Goal: Browse casually

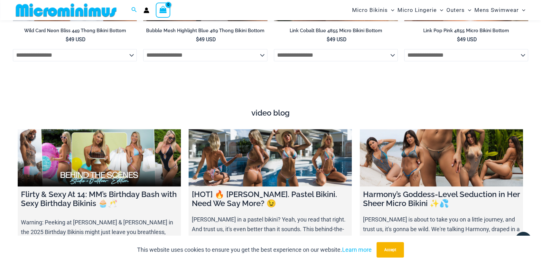
scroll to position [2305, 0]
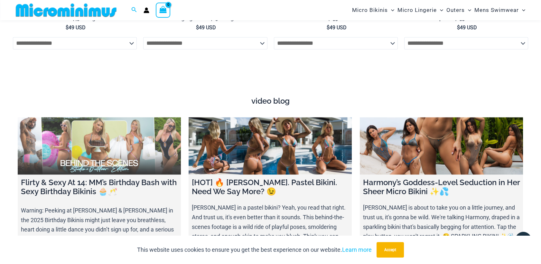
click at [101, 140] on link at bounding box center [99, 145] width 163 height 57
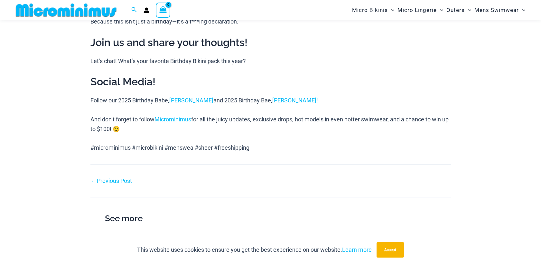
scroll to position [918, 0]
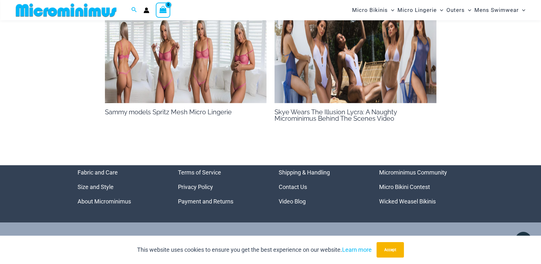
click at [195, 55] on img at bounding box center [186, 57] width 162 height 91
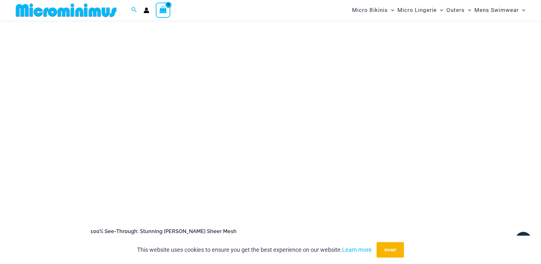
scroll to position [72, 0]
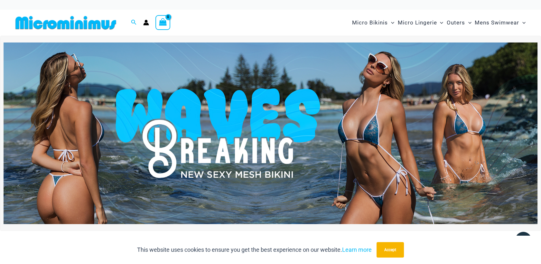
click at [74, 26] on img at bounding box center [66, 22] width 106 height 14
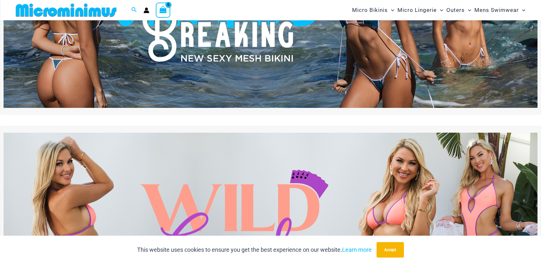
scroll to position [80, 0]
